Goal: Task Accomplishment & Management: Use online tool/utility

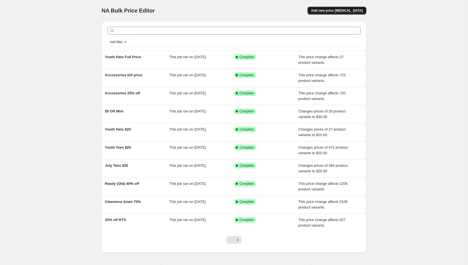
click at [336, 9] on span "Add new price [MEDICAL_DATA]" at bounding box center [337, 10] width 52 height 4
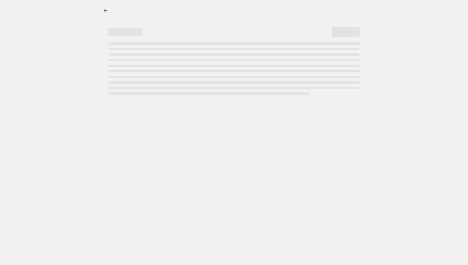
select select "percentage"
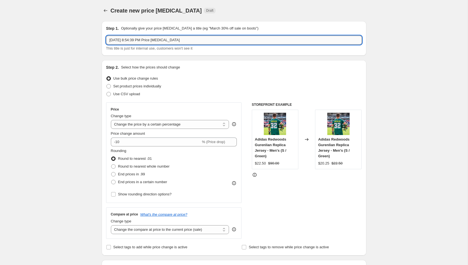
click at [173, 40] on input "[DATE] 8:54:39 PM Price [MEDICAL_DATA]" at bounding box center [234, 40] width 256 height 9
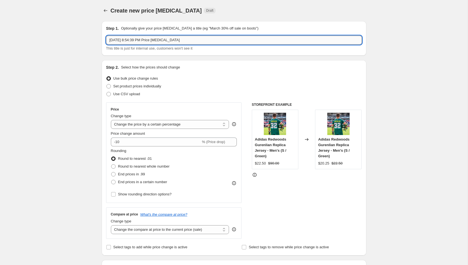
click at [173, 40] on input "[DATE] 8:54:39 PM Price [MEDICAL_DATA]" at bounding box center [234, 40] width 256 height 9
type input "C"
type input "Socks $10"
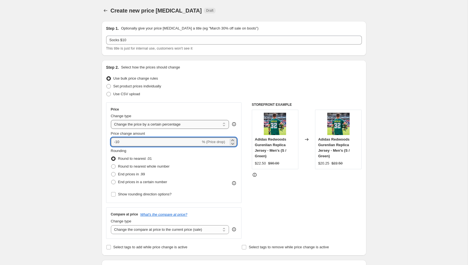
click at [172, 124] on select "Change the price to a certain amount Change the price by a certain amount Chang…" at bounding box center [170, 124] width 118 height 9
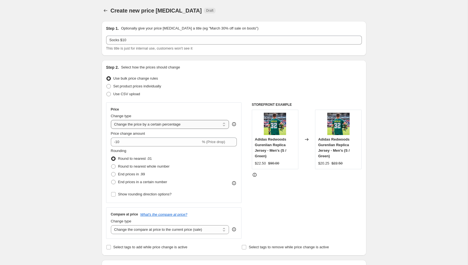
select select "bcap"
click at [111, 120] on select "Change the price to a certain amount Change the price by a certain amount Chang…" at bounding box center [170, 124] width 118 height 9
type input "-12.00"
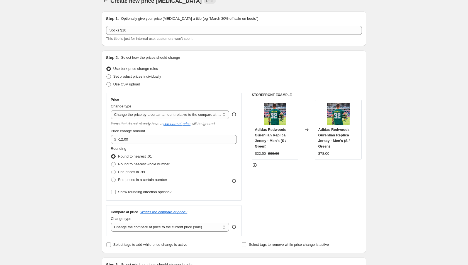
scroll to position [13, 0]
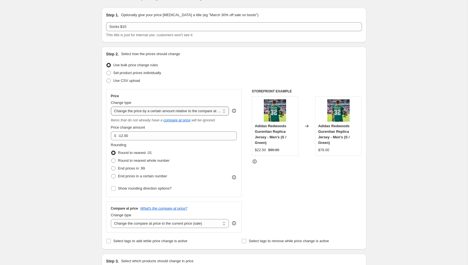
click at [183, 113] on select "Change the price to a certain amount Change the price by a certain amount Chang…" at bounding box center [170, 111] width 118 height 9
select select "pcap"
click at [111, 107] on select "Change the price to a certain amount Change the price by a certain amount Chang…" at bounding box center [170, 111] width 118 height 9
type input "-20"
click at [186, 110] on select "Change the price to a certain amount Change the price by a certain amount Chang…" at bounding box center [170, 111] width 118 height 9
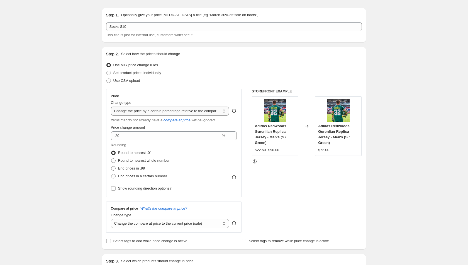
select select "to"
click at [111, 107] on select "Change the price to a certain amount Change the price by a certain amount Chang…" at bounding box center [170, 111] width 118 height 9
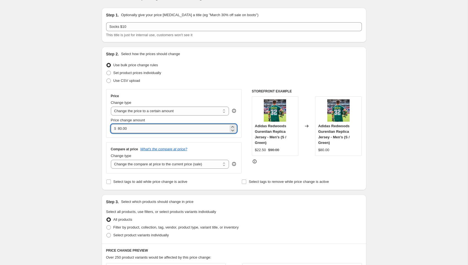
click at [156, 128] on input "80.00" at bounding box center [173, 128] width 111 height 9
type input "8"
type input "10.00"
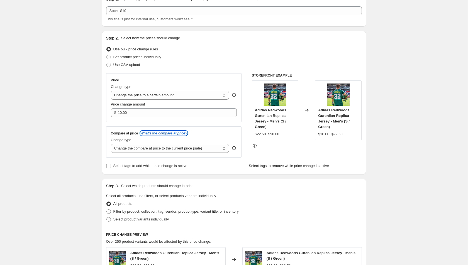
scroll to position [32, 0]
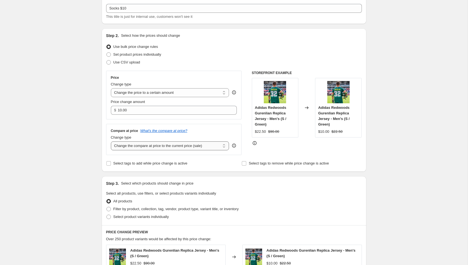
click at [153, 148] on select "Change the compare at price to the current price (sale) Change the compare at p…" at bounding box center [170, 145] width 118 height 9
select select "no_change"
click at [111, 141] on select "Change the compare at price to the current price (sale) Change the compare at p…" at bounding box center [170, 145] width 118 height 9
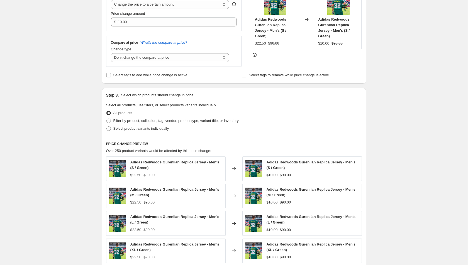
scroll to position [129, 0]
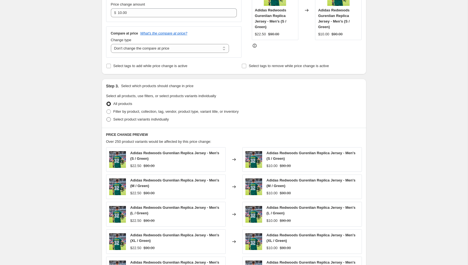
click at [135, 118] on span "Select product variants individually" at bounding box center [140, 119] width 55 height 4
click at [107, 118] on input "Select product variants individually" at bounding box center [106, 117] width 0 height 0
radio input "true"
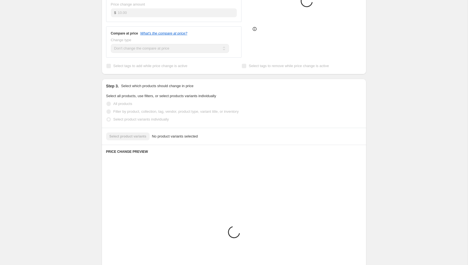
scroll to position [115, 0]
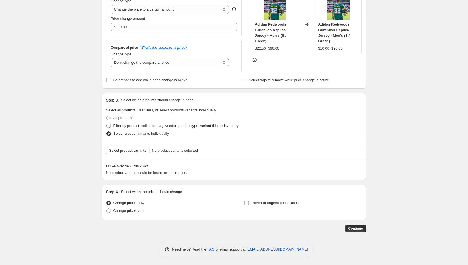
click at [147, 124] on span "Filter by product, collection, tag, vendor, product type, variant title, or inv…" at bounding box center [175, 126] width 125 height 4
click at [107, 124] on input "Filter by product, collection, tag, vendor, product type, variant title, or inv…" at bounding box center [106, 124] width 0 height 0
radio input "true"
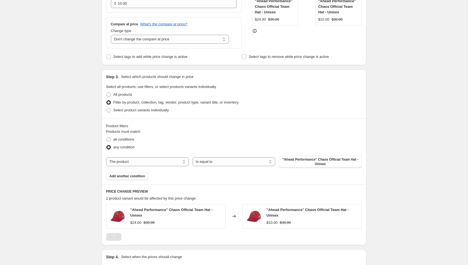
scroll to position [140, 0]
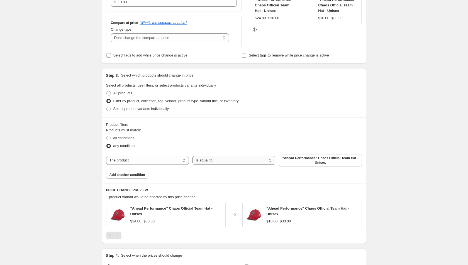
click at [257, 162] on select "Is equal to Is not equal to" at bounding box center [233, 160] width 83 height 9
click at [213, 156] on select "Is equal to Is not equal to" at bounding box center [233, 160] width 83 height 9
click at [138, 152] on div "Products must match: all conditions any condition The product The product's col…" at bounding box center [234, 153] width 256 height 51
click at [135, 162] on select "The product The product's collection The product's tag The product's vendor The…" at bounding box center [147, 160] width 83 height 9
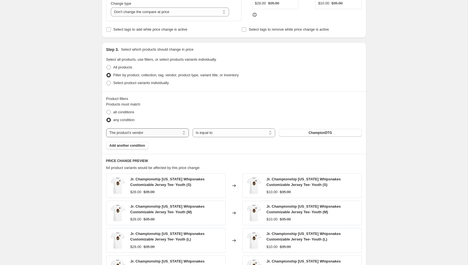
scroll to position [174, 0]
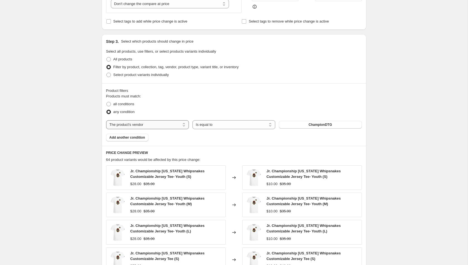
click at [162, 126] on select "The product The product's collection The product's tag The product's vendor The…" at bounding box center [147, 124] width 83 height 9
select select "tag"
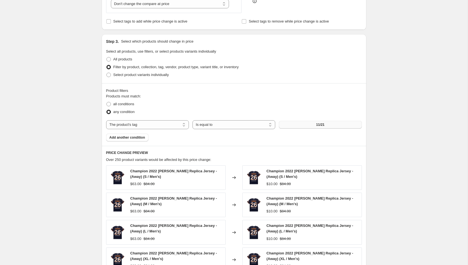
click at [306, 124] on button "11/21" at bounding box center [320, 125] width 83 height 8
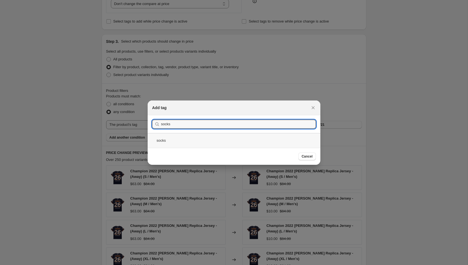
type input "socks"
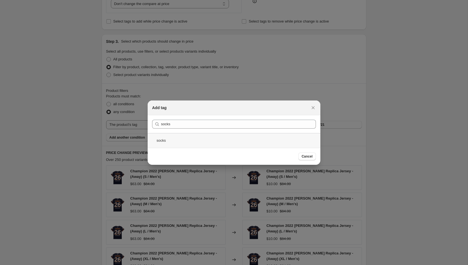
click at [206, 145] on div "socks" at bounding box center [234, 140] width 173 height 15
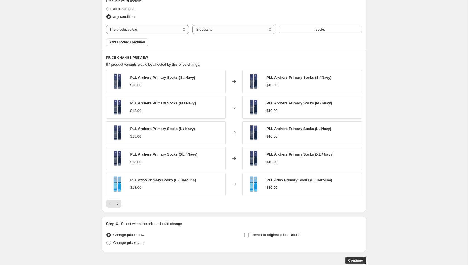
scroll to position [300, 0]
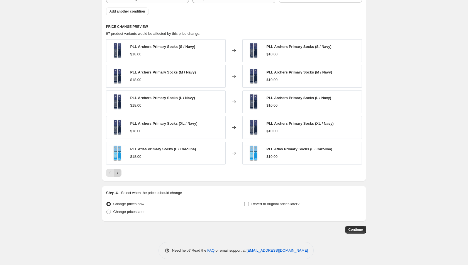
click at [118, 170] on icon "Next" at bounding box center [118, 173] width 6 height 6
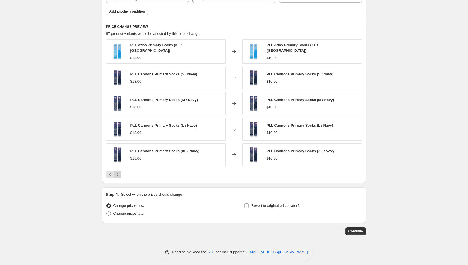
click at [118, 172] on icon "Next" at bounding box center [118, 175] width 6 height 6
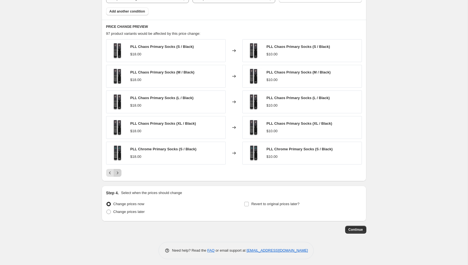
click at [118, 170] on icon "Next" at bounding box center [118, 173] width 6 height 6
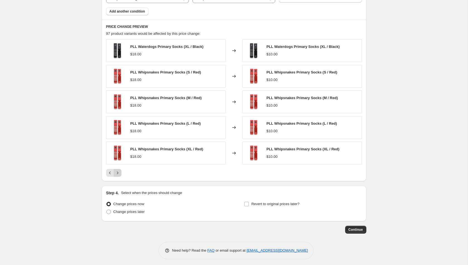
click at [118, 170] on icon "Next" at bounding box center [118, 173] width 6 height 6
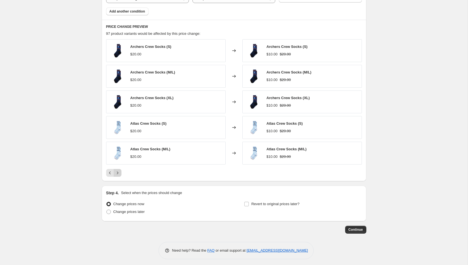
click at [118, 170] on icon "Next" at bounding box center [118, 173] width 6 height 6
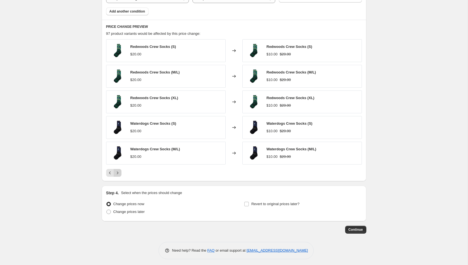
click at [118, 170] on icon "Next" at bounding box center [118, 173] width 6 height 6
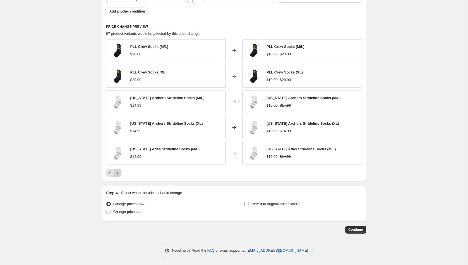
click at [118, 170] on icon "Next" at bounding box center [118, 173] width 6 height 6
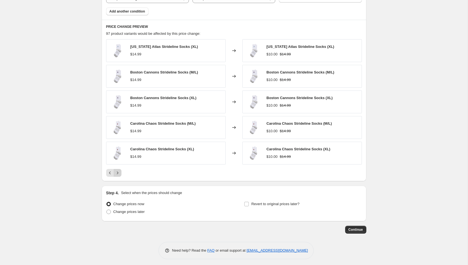
click at [118, 170] on icon "Next" at bounding box center [118, 173] width 6 height 6
click at [354, 231] on button "Continue" at bounding box center [355, 230] width 21 height 8
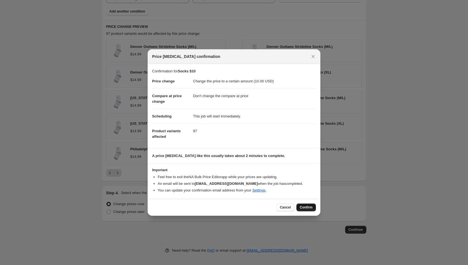
click at [307, 206] on span "Confirm" at bounding box center [306, 207] width 13 height 4
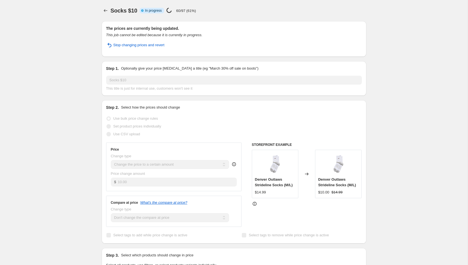
select select "no_change"
select select "tag"
